Goal: Navigation & Orientation: Understand site structure

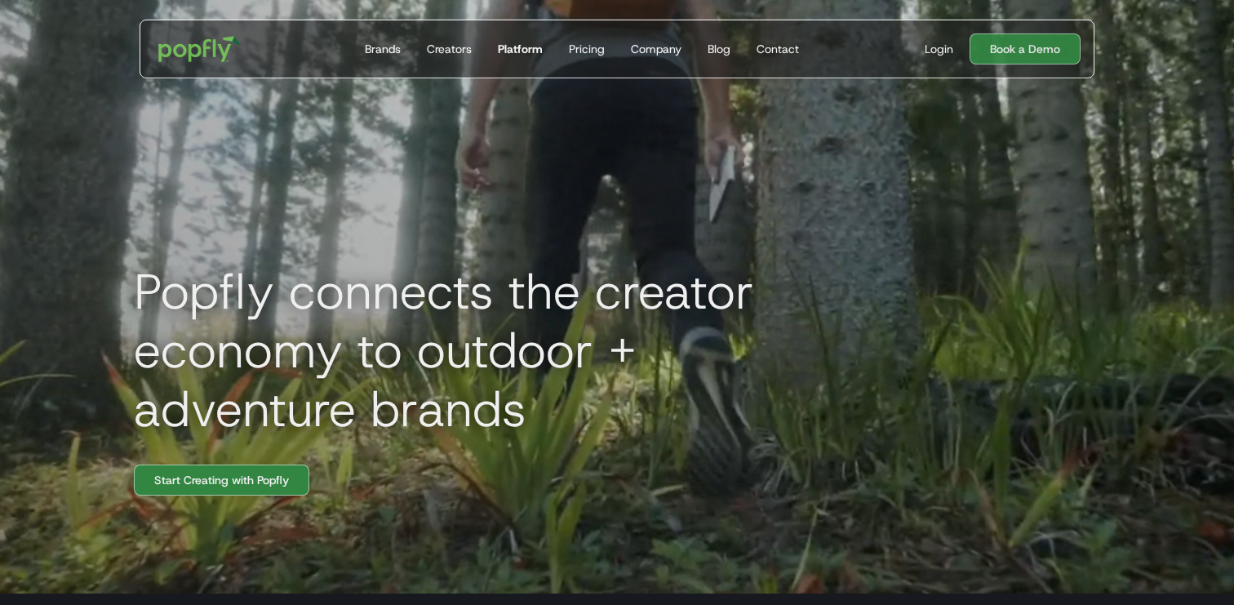
click at [504, 51] on div "Platform" at bounding box center [520, 49] width 45 height 16
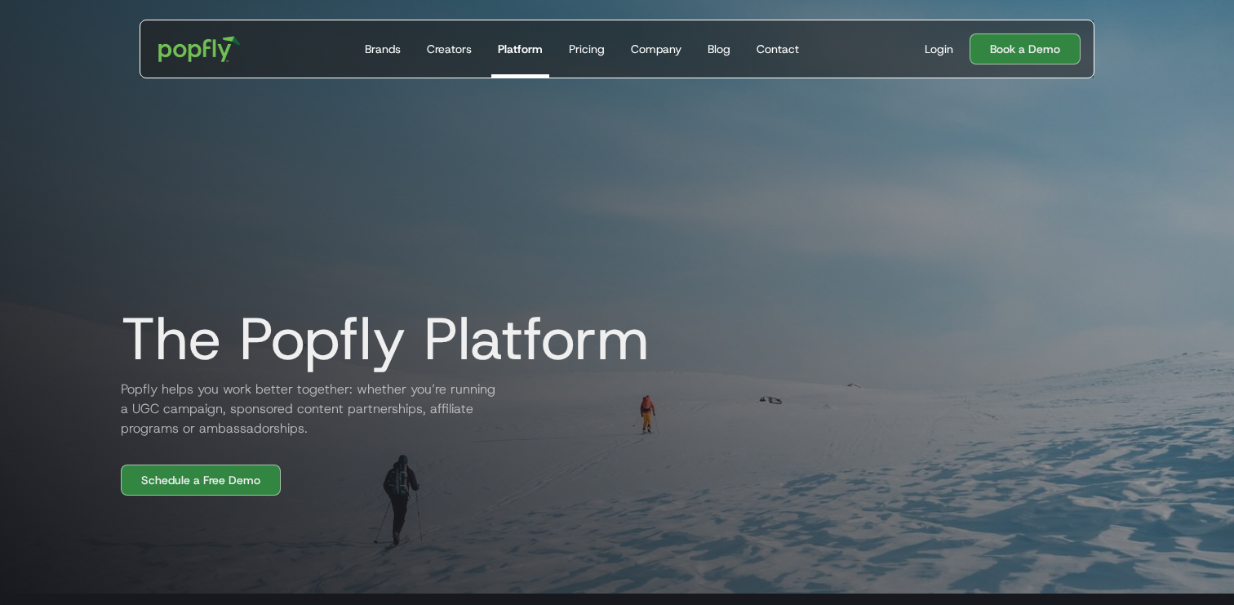
click at [529, 67] on link "Platform" at bounding box center [520, 48] width 58 height 57
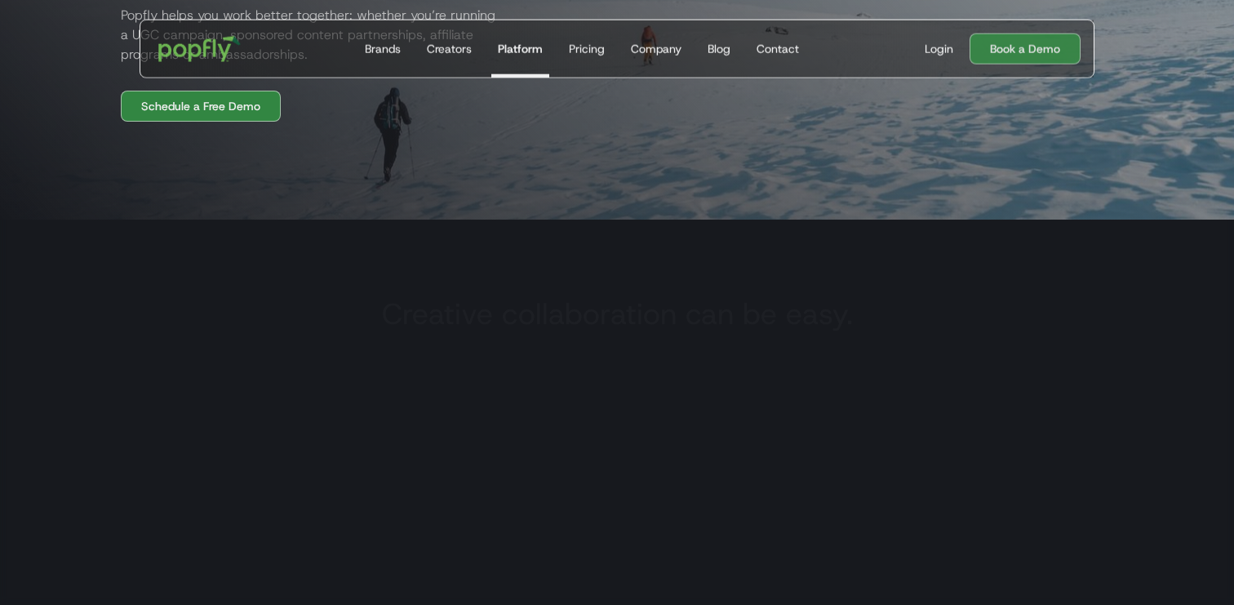
scroll to position [378, 0]
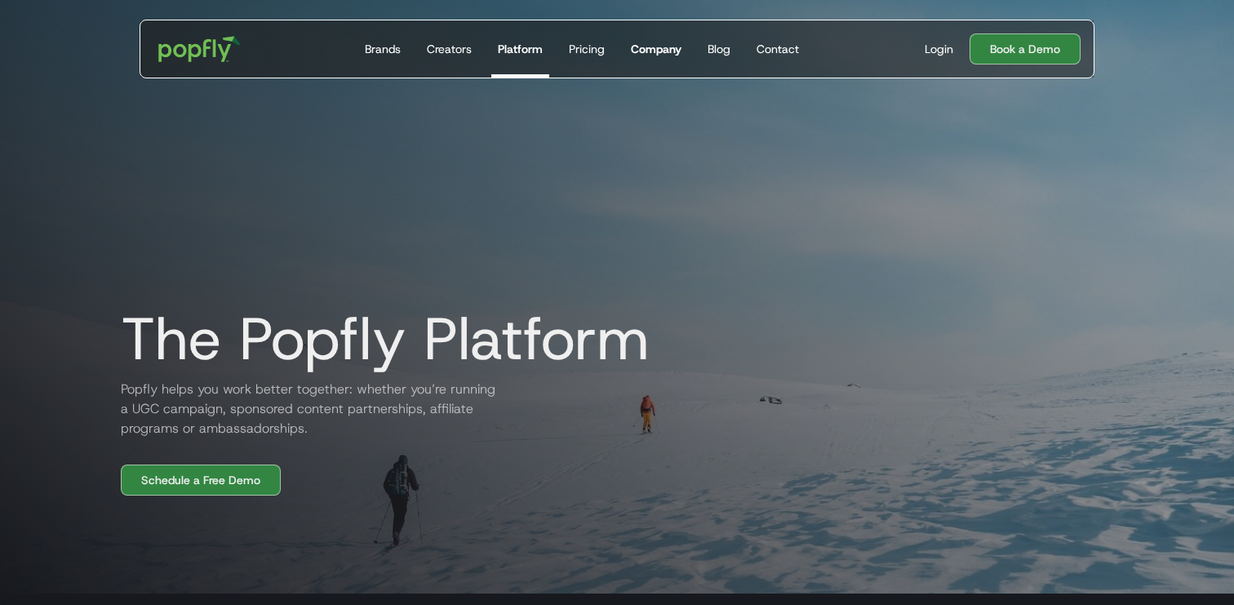
click at [664, 41] on div "Company" at bounding box center [656, 49] width 51 height 16
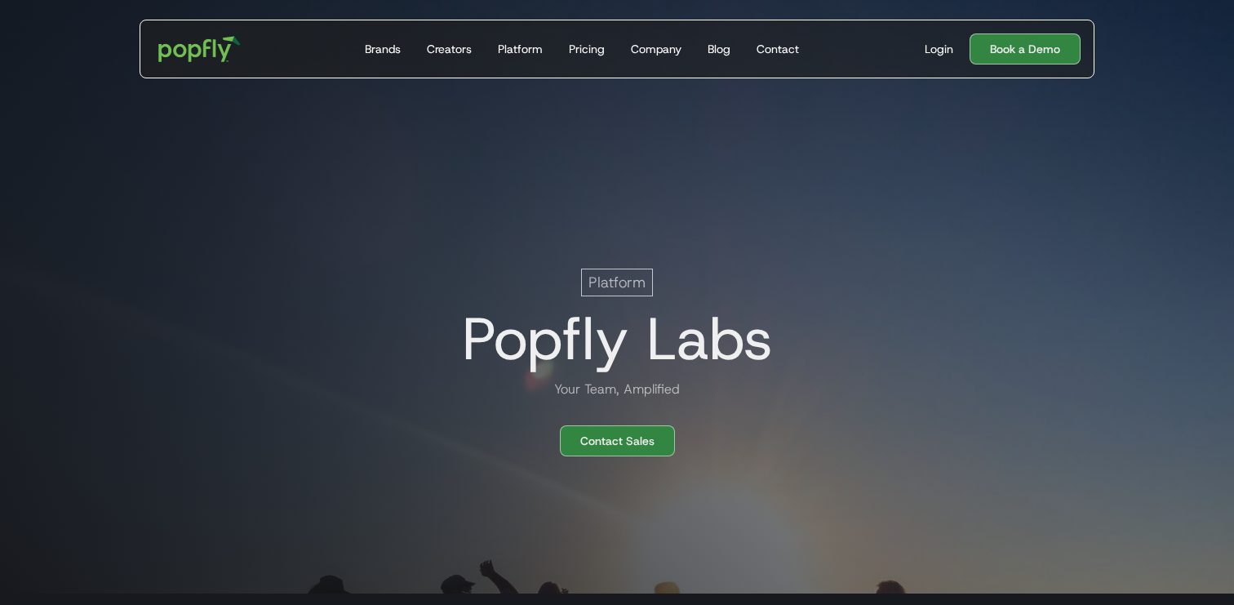
click at [1067, 215] on div "Platform Popfly Labs Your Team, Amplified Contact Sales" at bounding box center [617, 242] width 1045 height 507
click at [513, 46] on div "Platform" at bounding box center [520, 49] width 45 height 16
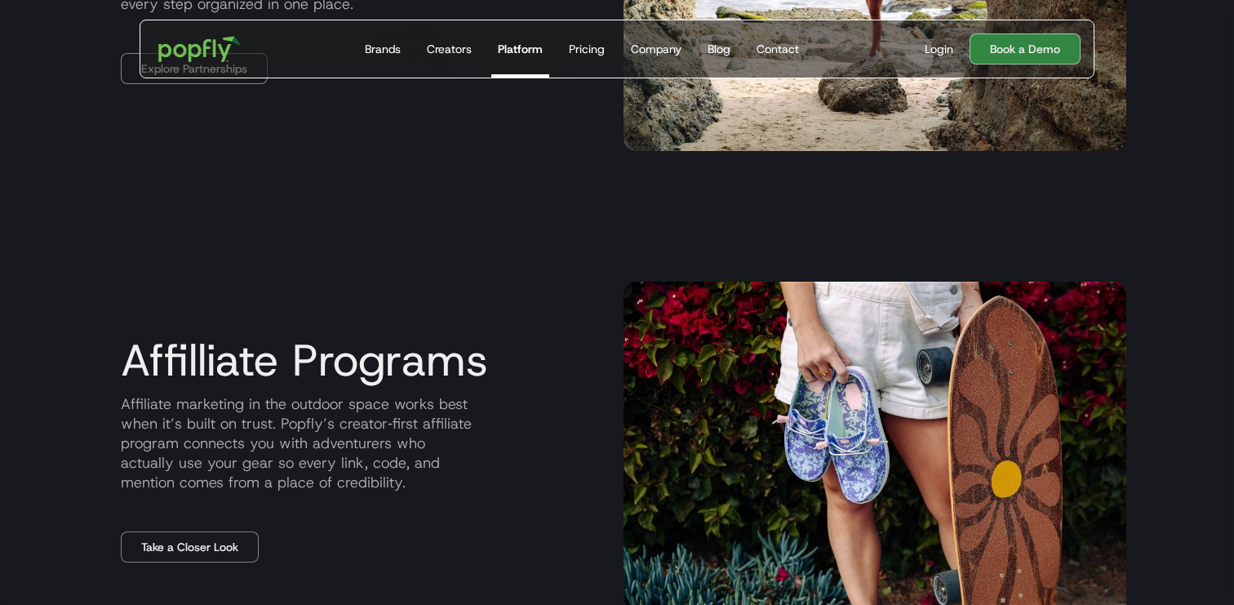
scroll to position [2607, 0]
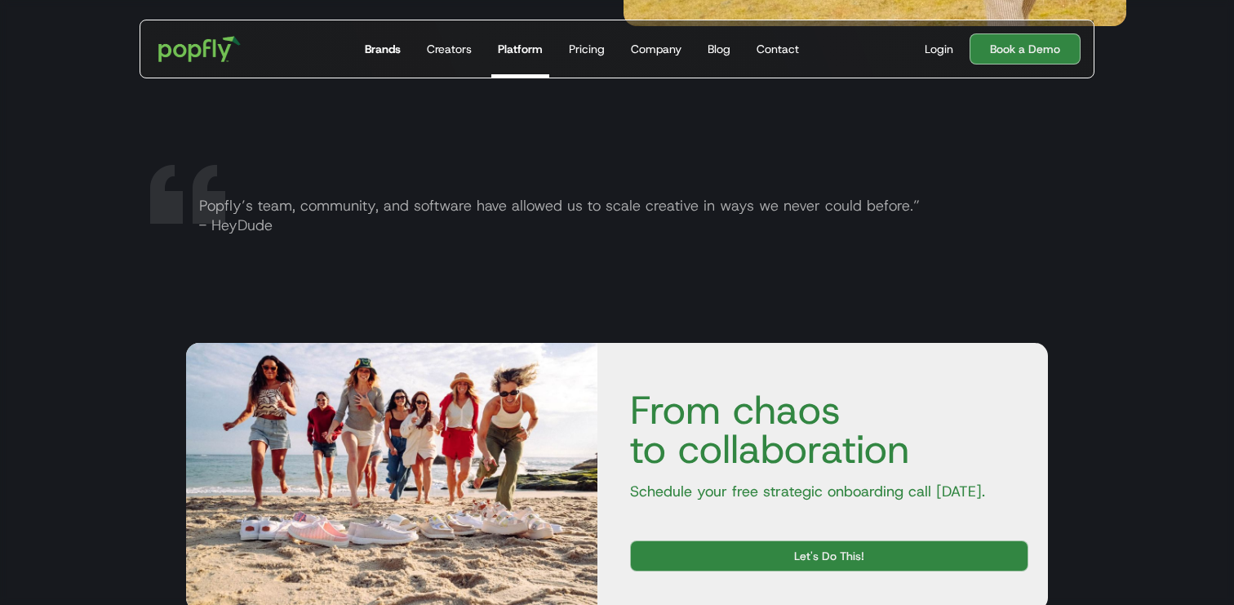
click at [382, 50] on div "Brands" at bounding box center [383, 49] width 36 height 16
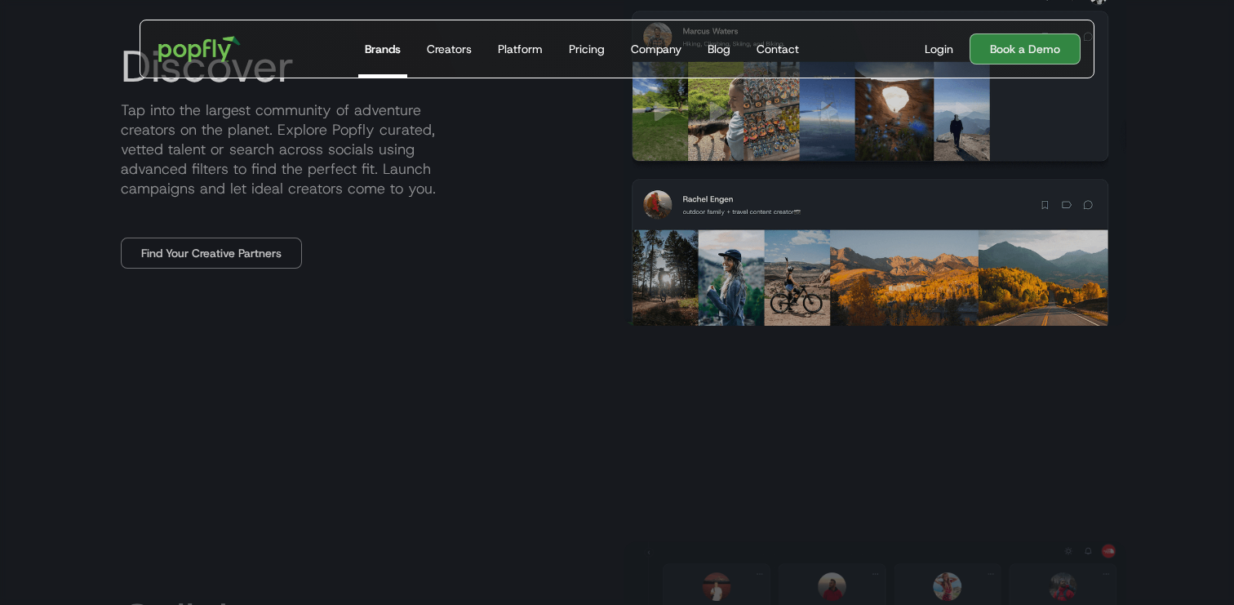
scroll to position [1687, 0]
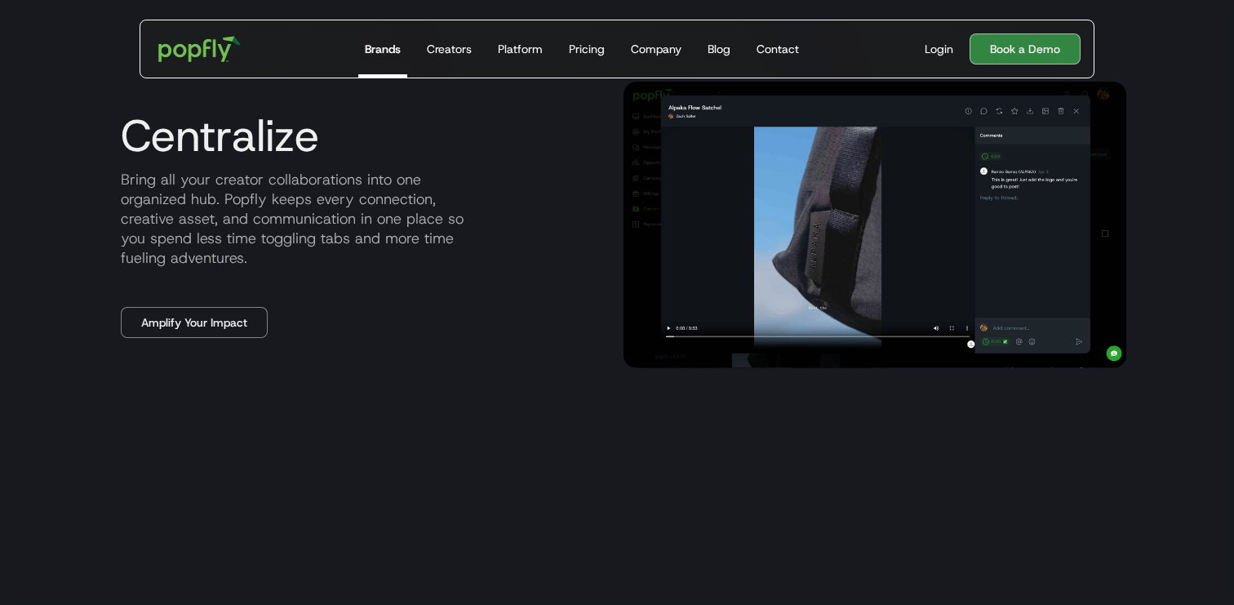
click at [151, 304] on div "Centralize Bring all your creator collaborations into one organized hub. Popfly…" at bounding box center [359, 224] width 503 height 227
click at [157, 328] on link "Amplify Your Impact" at bounding box center [194, 322] width 147 height 31
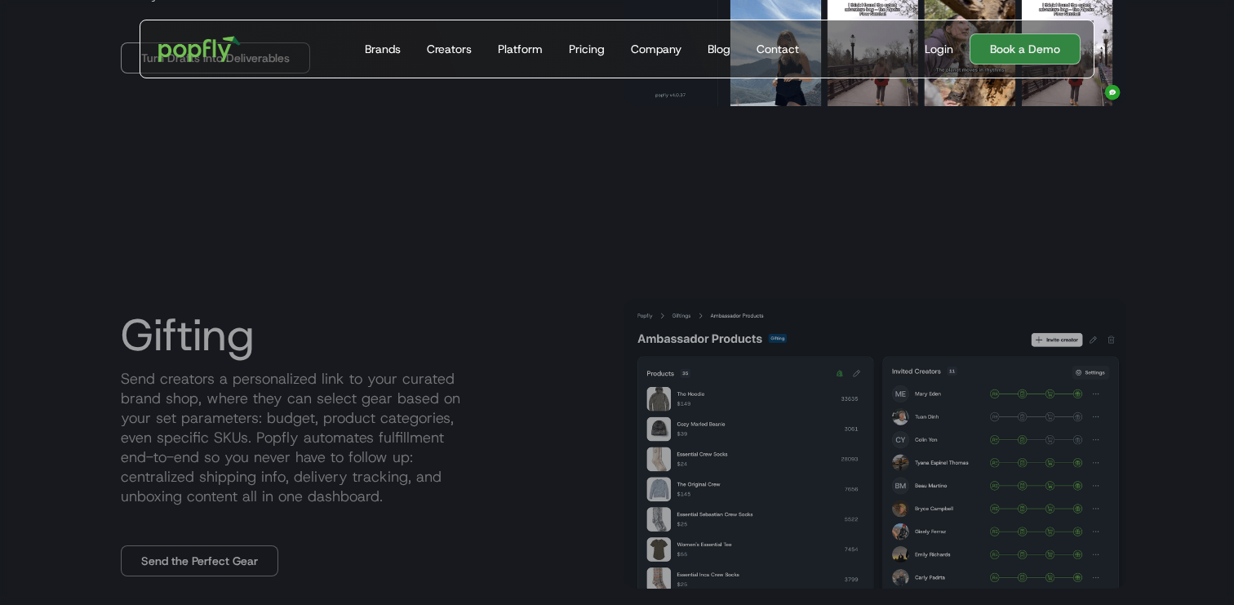
scroll to position [1461, 0]
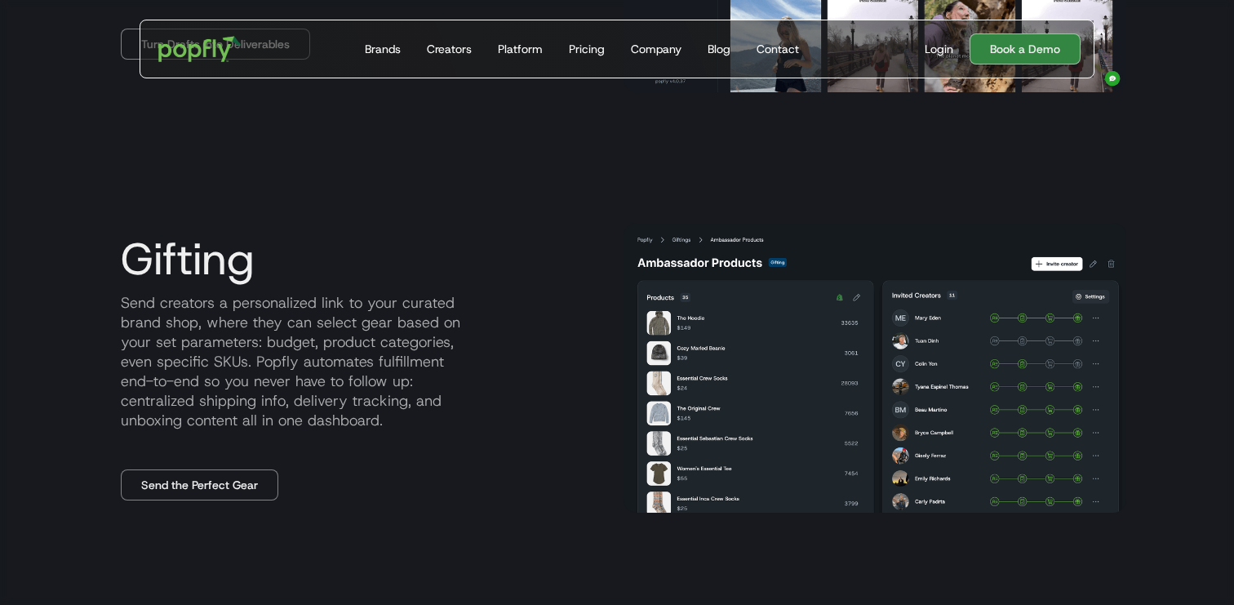
click at [302, 376] on p "Send creators a personalized link to your curated brand shop, where they can se…" at bounding box center [359, 361] width 503 height 137
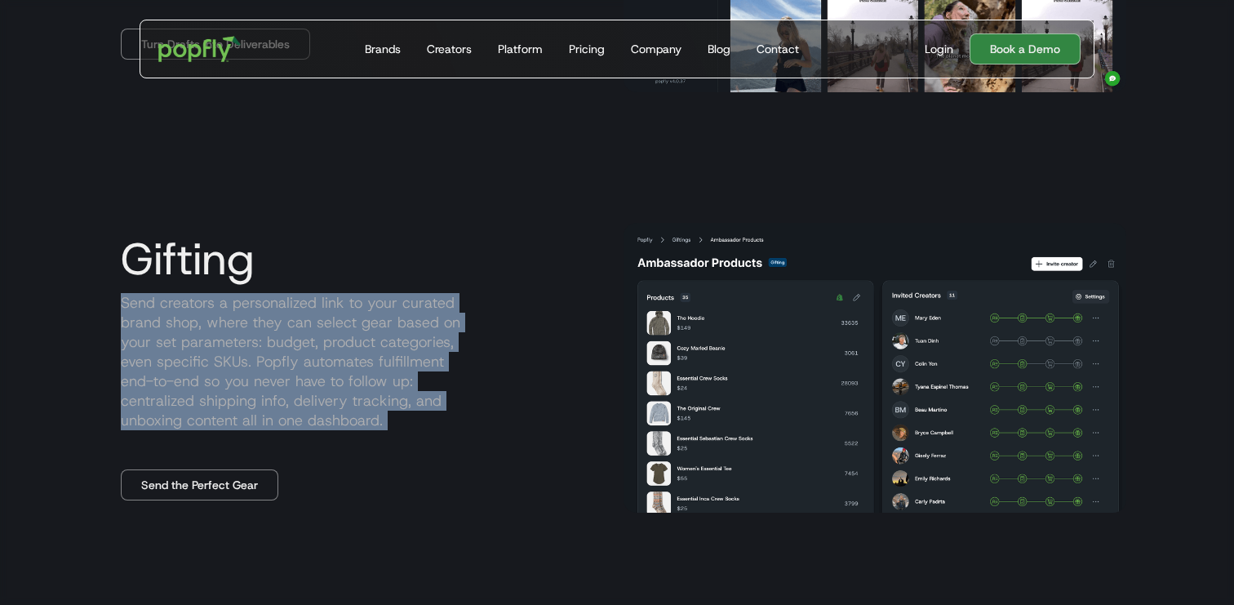
click at [302, 376] on p "Send creators a personalized link to your curated brand shop, where they can se…" at bounding box center [359, 361] width 503 height 137
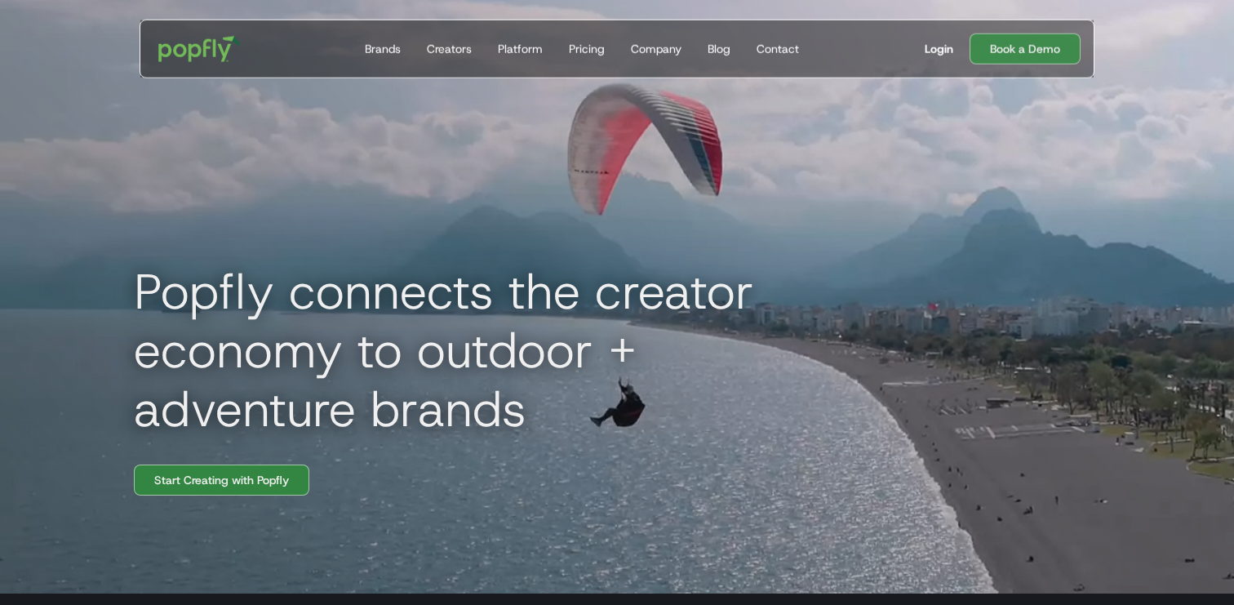
click at [933, 47] on div "Login" at bounding box center [939, 49] width 29 height 16
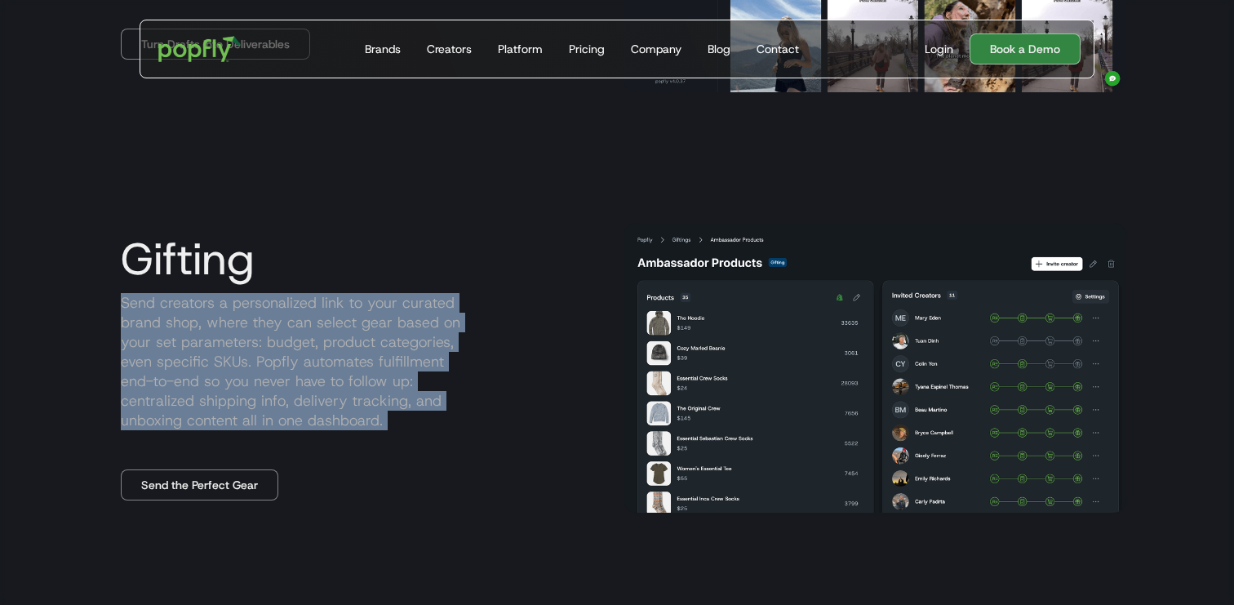
scroll to position [0, 33]
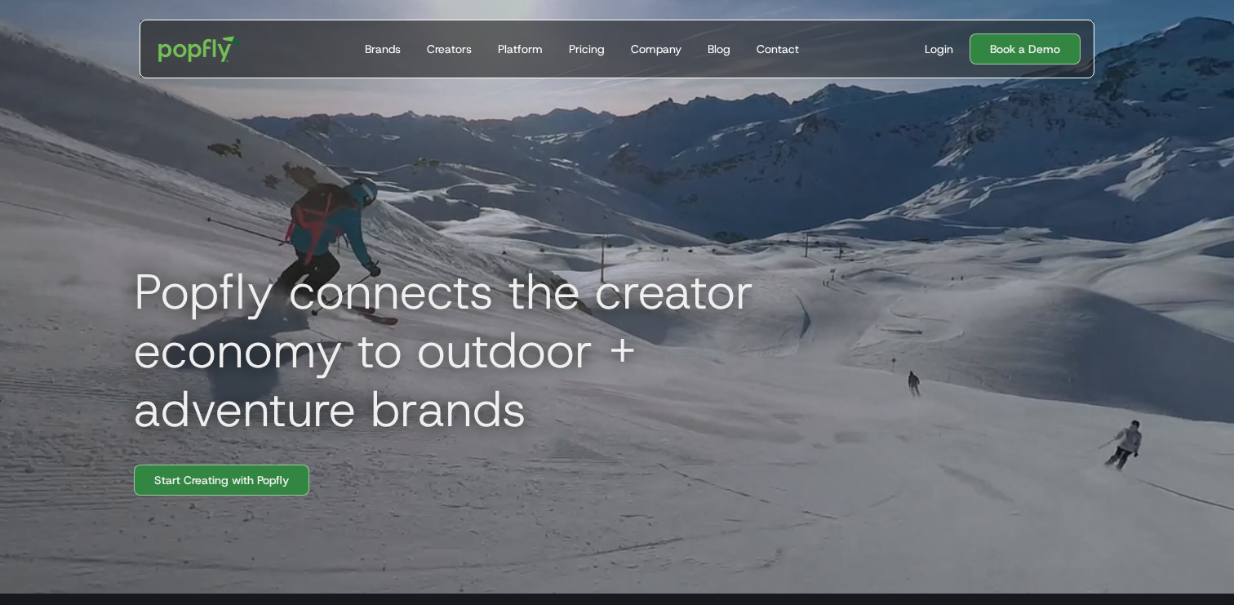
click at [942, 38] on div "Login Book a Demo" at bounding box center [996, 48] width 169 height 31
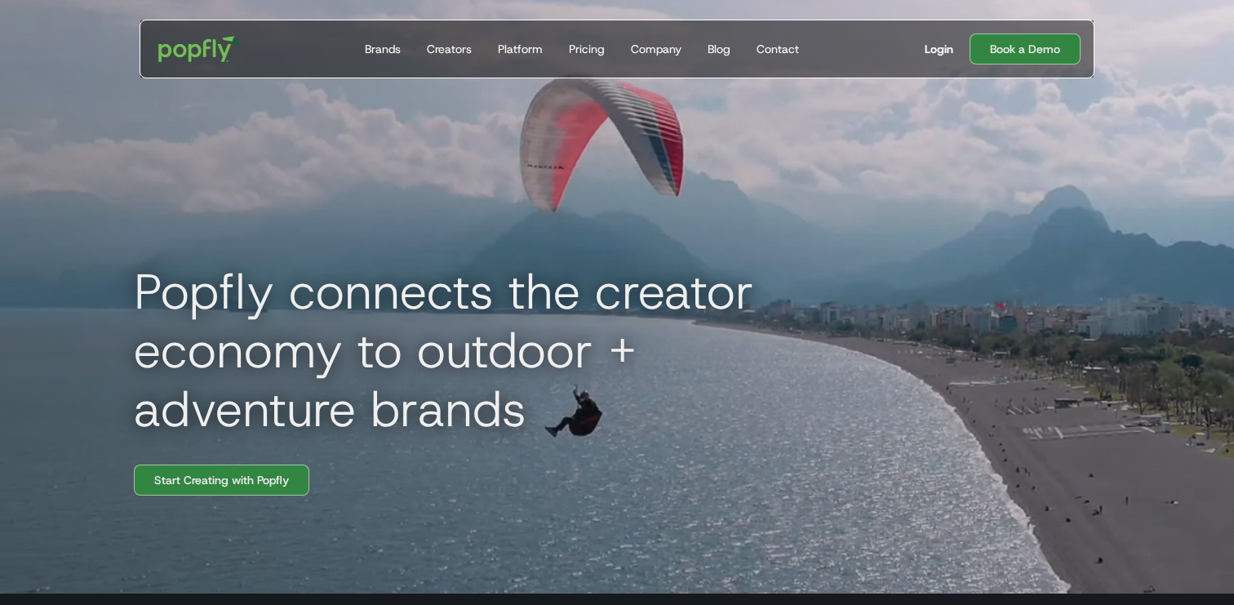
click at [938, 48] on div "Login" at bounding box center [939, 49] width 29 height 16
